Goal: Transaction & Acquisition: Obtain resource

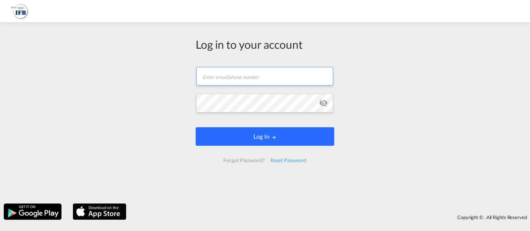
type input "[EMAIL_ADDRESS][DOMAIN_NAME]"
click at [248, 136] on button "Log In" at bounding box center [265, 136] width 139 height 19
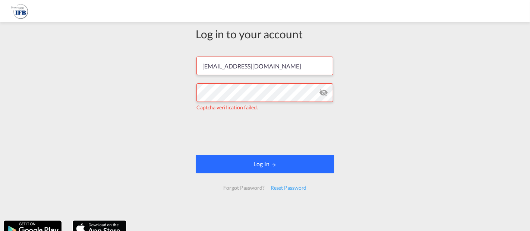
click at [261, 160] on button "Log In" at bounding box center [265, 164] width 139 height 19
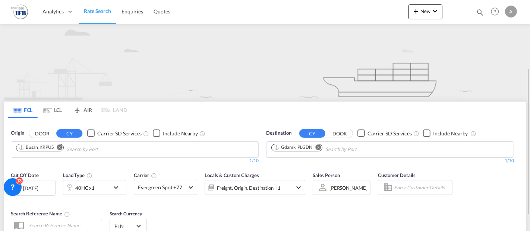
scroll to position [41, 0]
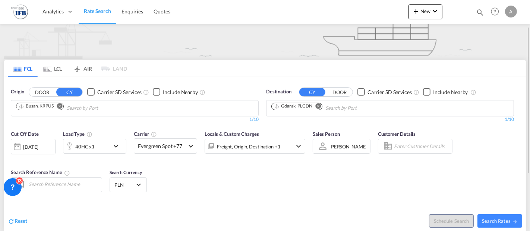
click at [38, 146] on div "[DATE]" at bounding box center [30, 147] width 15 height 7
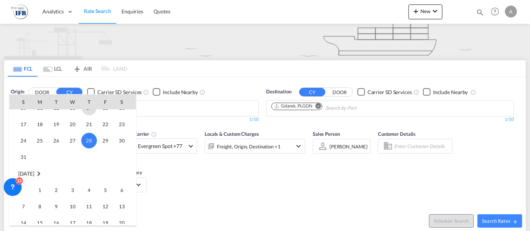
scroll to position [379, 0]
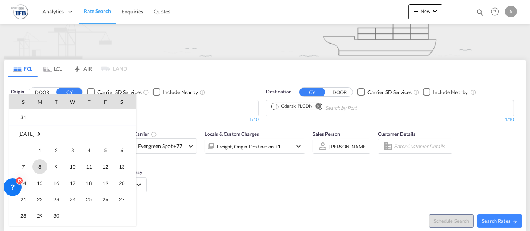
click at [38, 163] on span "8" at bounding box center [39, 166] width 15 height 15
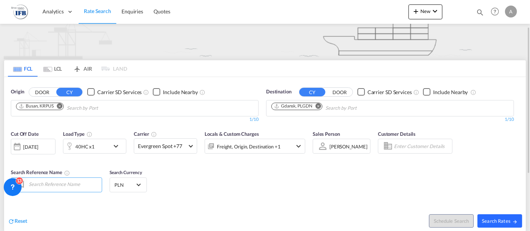
click at [493, 219] on span "Search Rates" at bounding box center [500, 221] width 36 height 6
type input "KRPUS to PLGDN / [DATE]"
